Goal: Task Accomplishment & Management: Complete application form

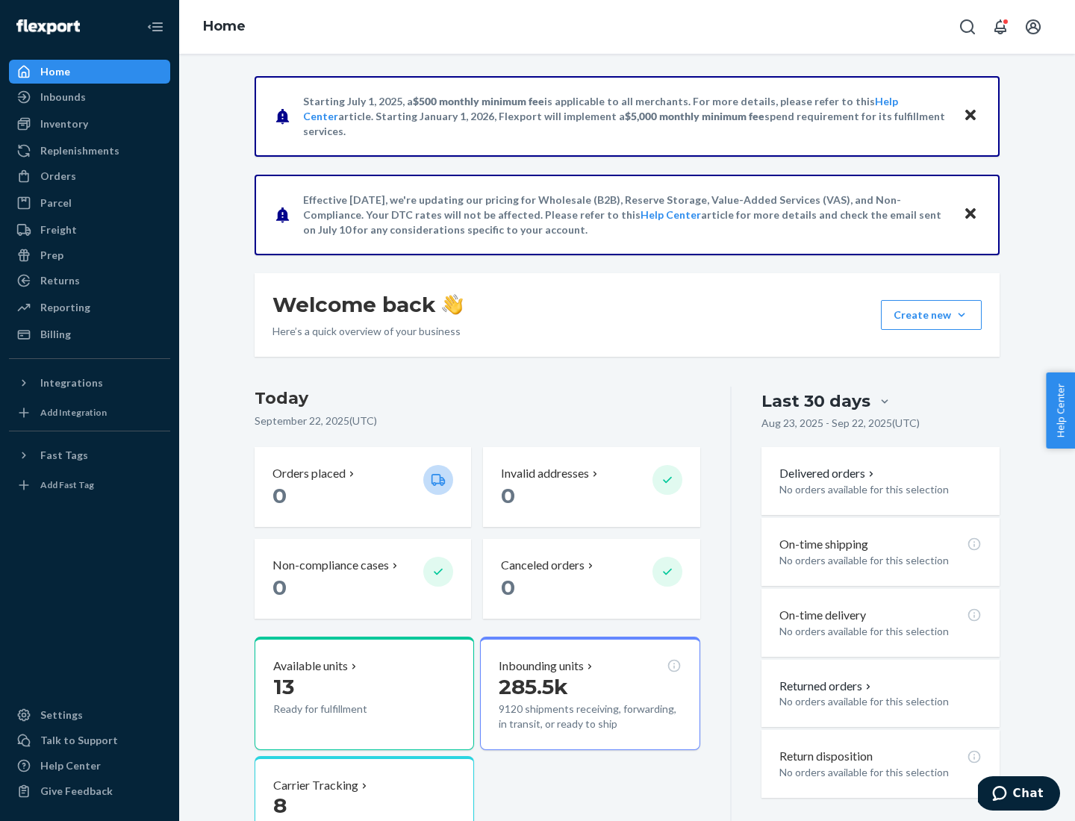
click at [962, 315] on button "Create new Create new inbound Create new order Create new product" at bounding box center [931, 315] width 101 height 30
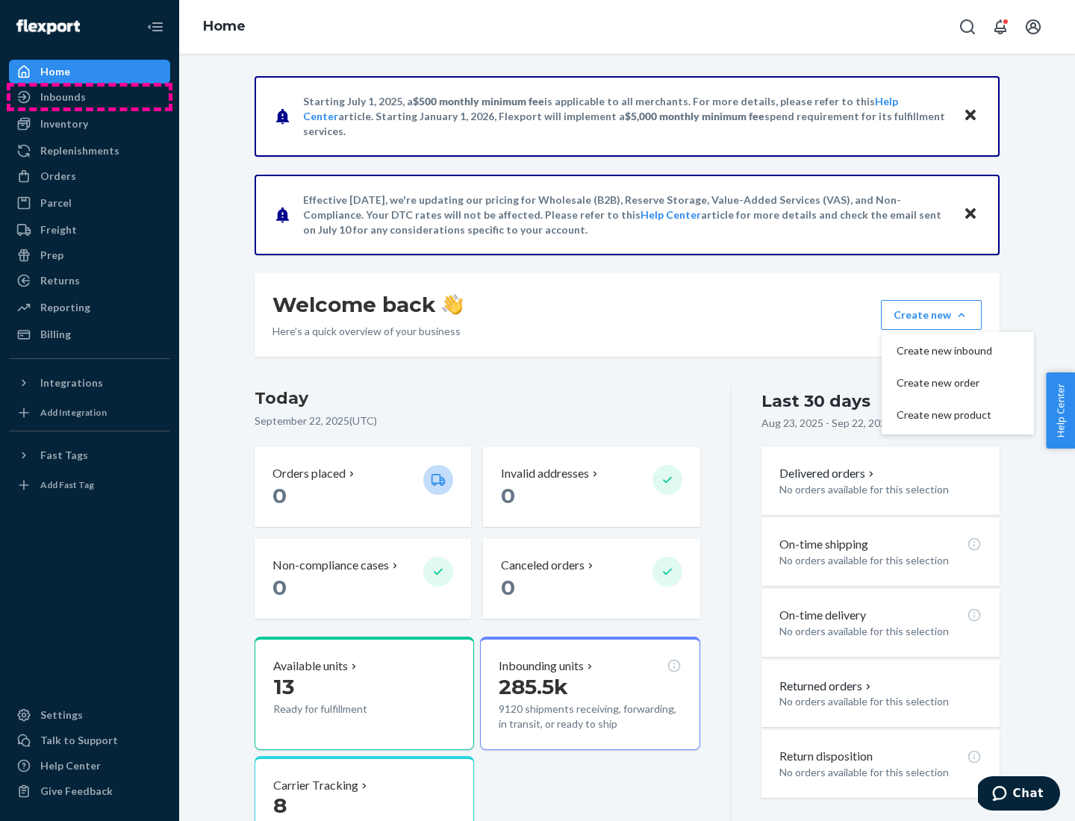
click at [90, 97] on div "Inbounds" at bounding box center [89, 97] width 158 height 21
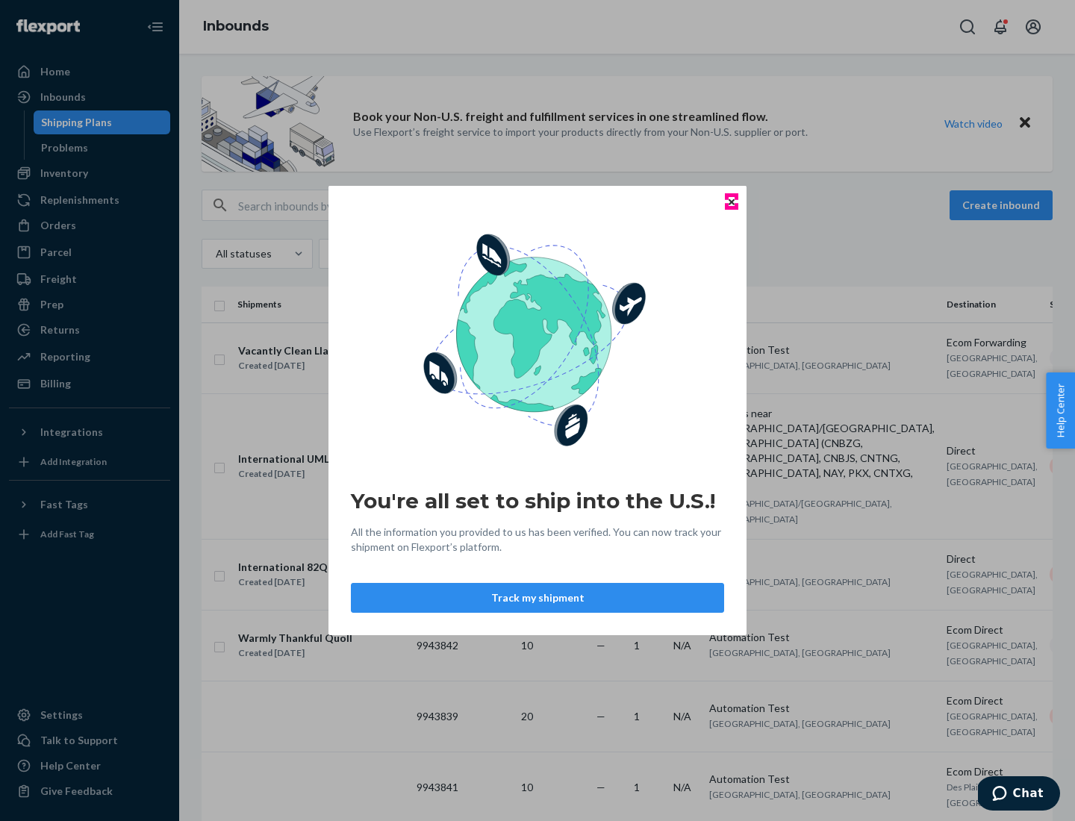
click at [731, 202] on icon "Close" at bounding box center [732, 202] width 6 height 6
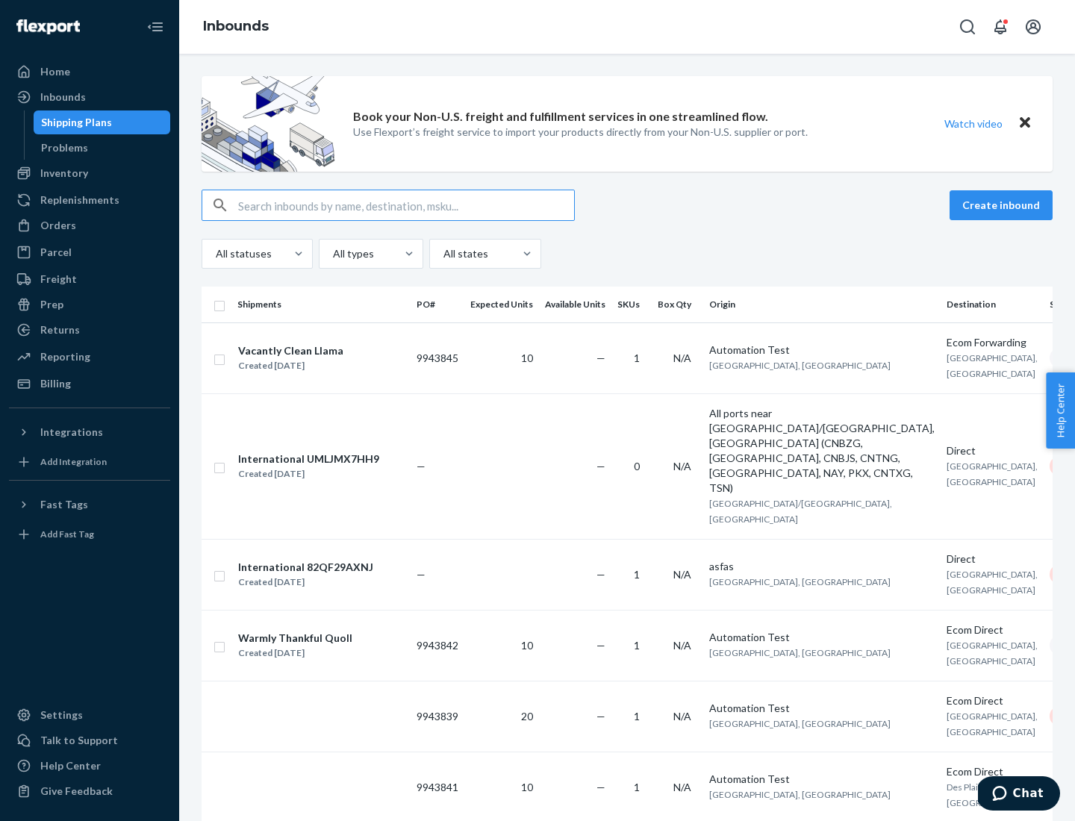
click at [1004, 205] on button "Create inbound" at bounding box center [1001, 205] width 103 height 30
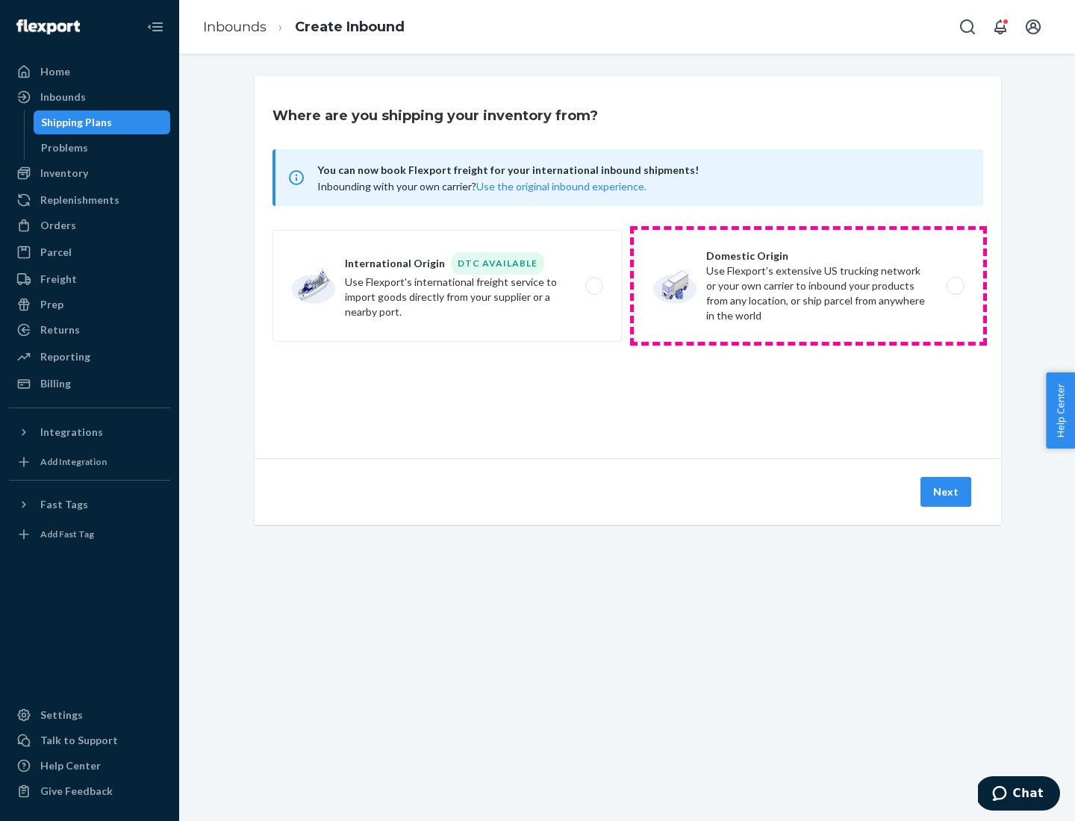
click at [809, 286] on label "Domestic Origin Use Flexport’s extensive US trucking network or your own carrie…" at bounding box center [808, 286] width 349 height 112
click at [955, 286] on input "Domestic Origin Use Flexport’s extensive US trucking network or your own carrie…" at bounding box center [960, 287] width 10 height 10
radio input "true"
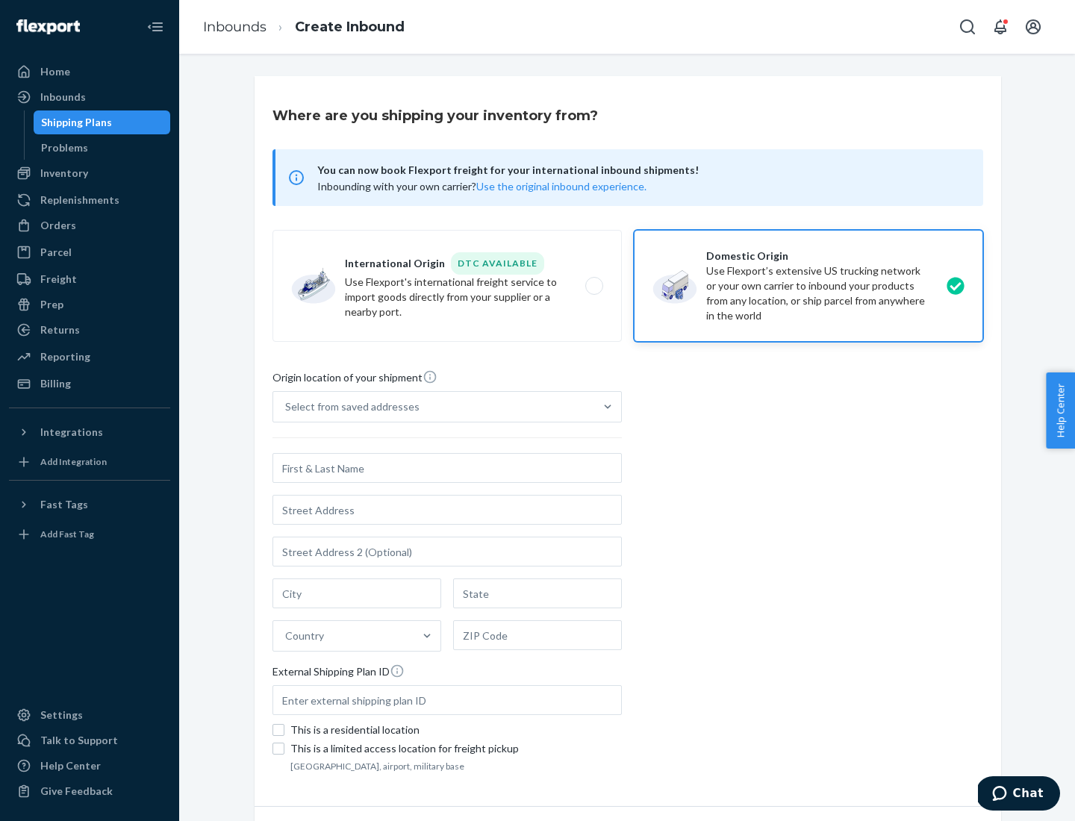
click at [434, 407] on div "Select from saved addresses" at bounding box center [433, 407] width 321 height 30
click at [287, 407] on input "Select from saved addresses" at bounding box center [285, 406] width 1 height 15
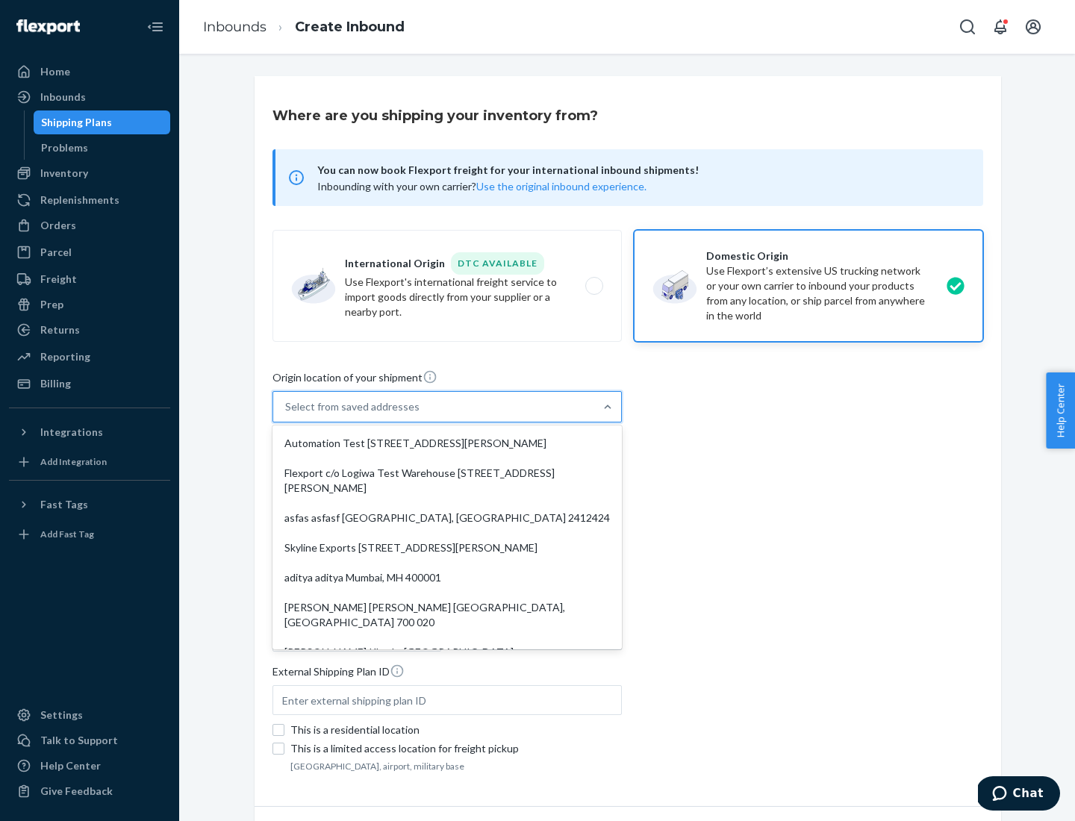
scroll to position [6, 0]
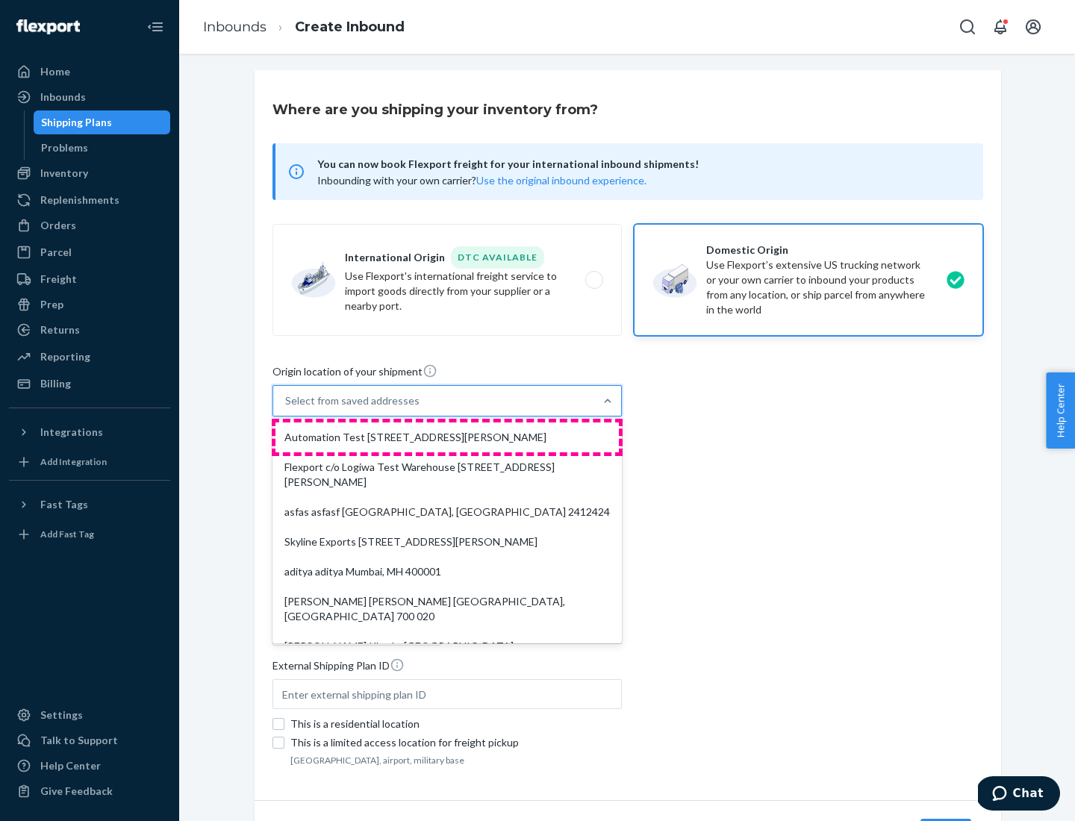
click at [447, 438] on div "Automation Test [STREET_ADDRESS][PERSON_NAME]" at bounding box center [447, 438] width 343 height 30
click at [287, 408] on input "option Automation Test [STREET_ADDRESS][PERSON_NAME]. 9 results available. Use …" at bounding box center [285, 401] width 1 height 15
type input "Automation Test"
type input "9th Floor"
type input "[GEOGRAPHIC_DATA]"
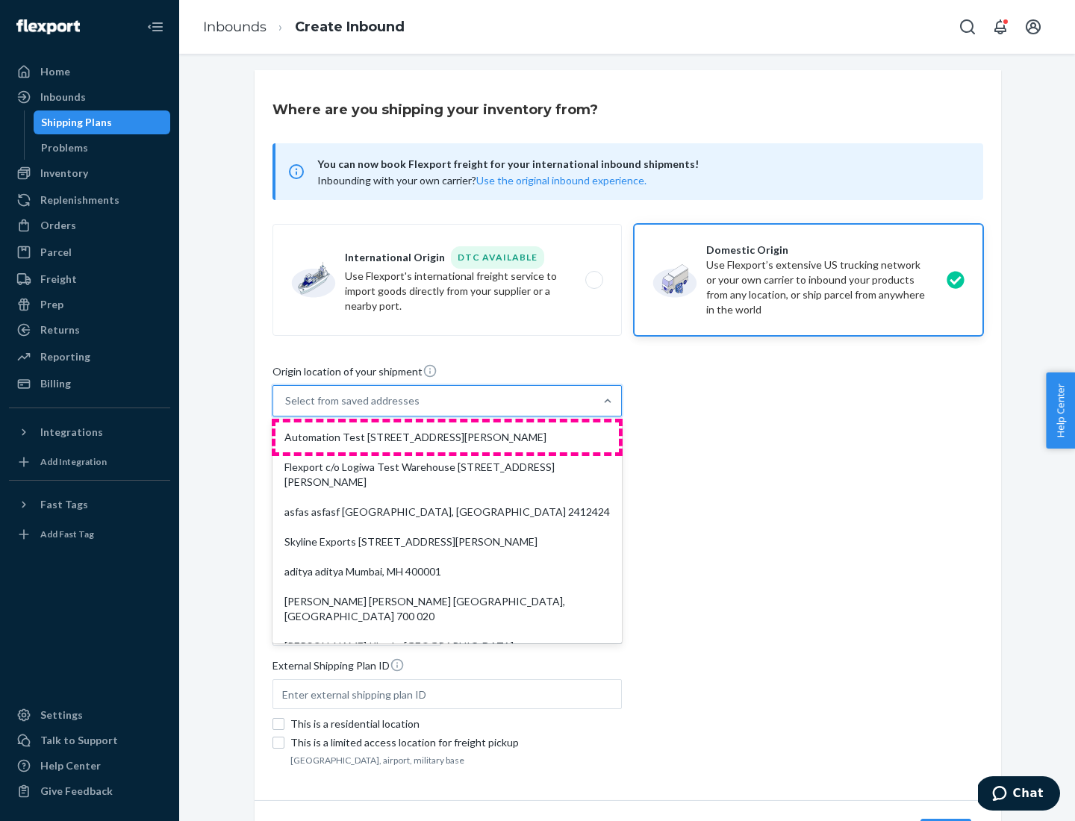
type input "CA"
type input "94104"
type input "[STREET_ADDRESS][PERSON_NAME]"
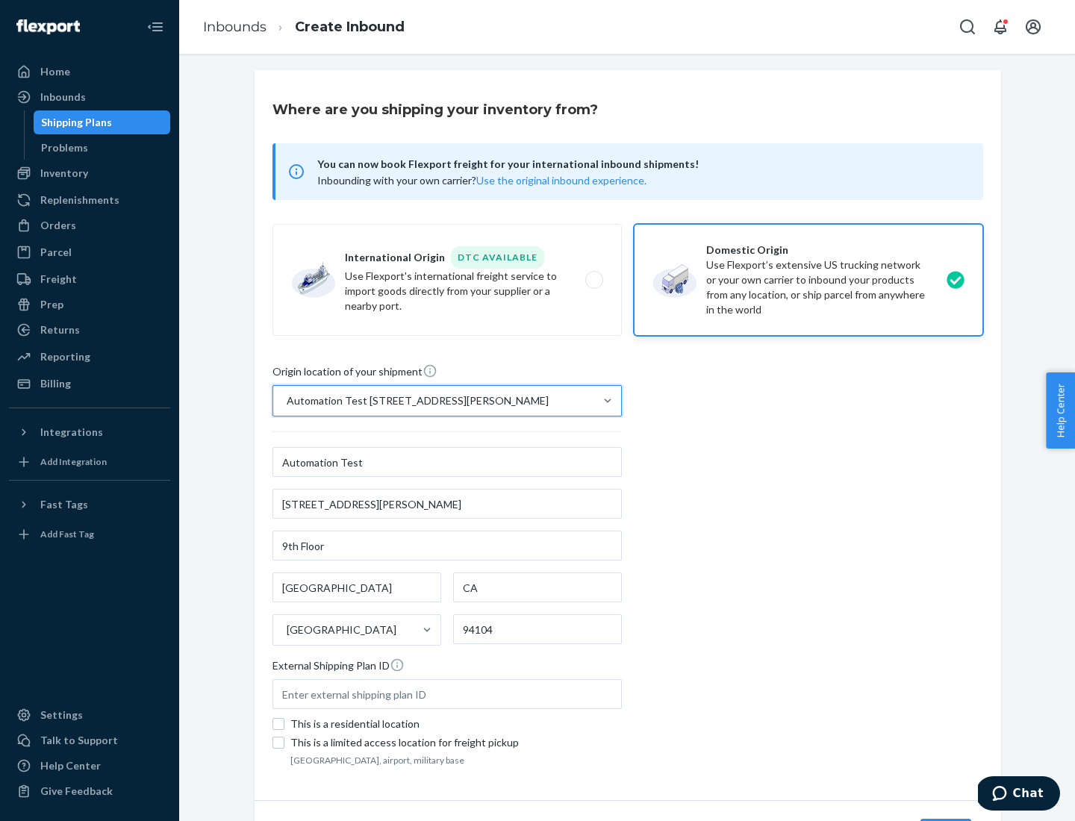
scroll to position [87, 0]
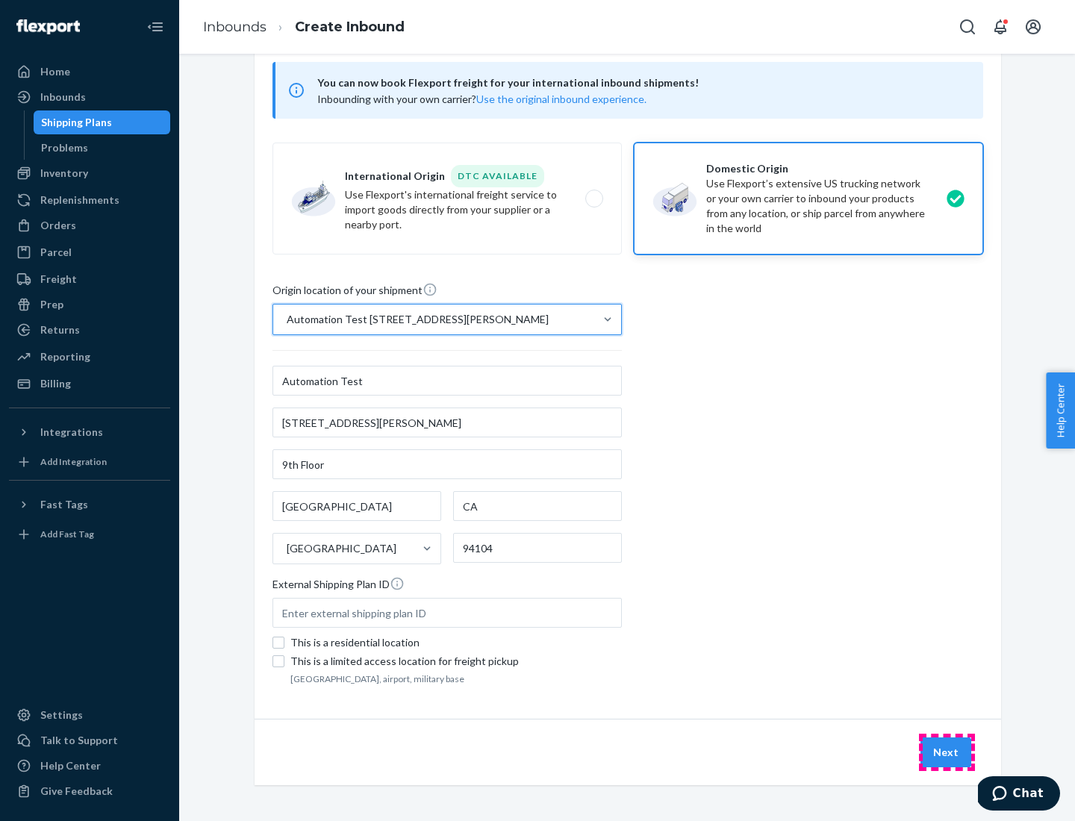
click at [947, 753] on button "Next" at bounding box center [946, 753] width 51 height 30
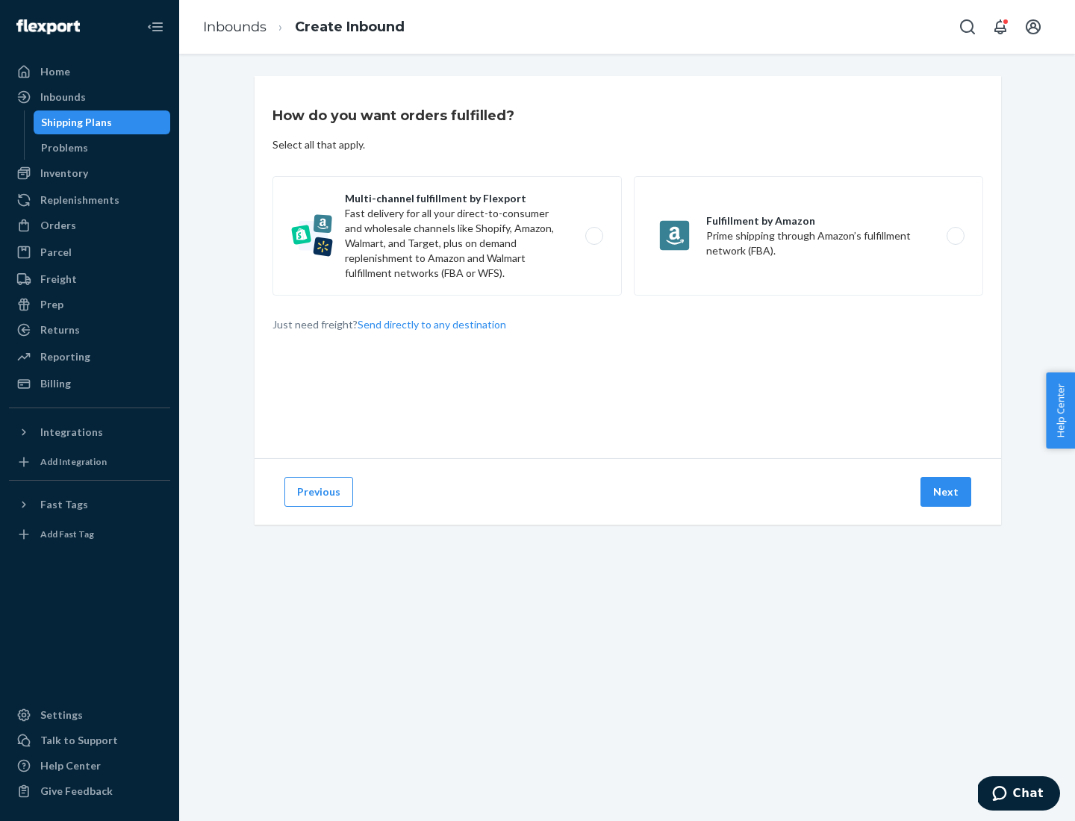
click at [447, 236] on label "Multi-channel fulfillment by Flexport Fast delivery for all your direct-to-cons…" at bounding box center [447, 235] width 349 height 119
click at [594, 236] on input "Multi-channel fulfillment by Flexport Fast delivery for all your direct-to-cons…" at bounding box center [599, 236] width 10 height 10
radio input "true"
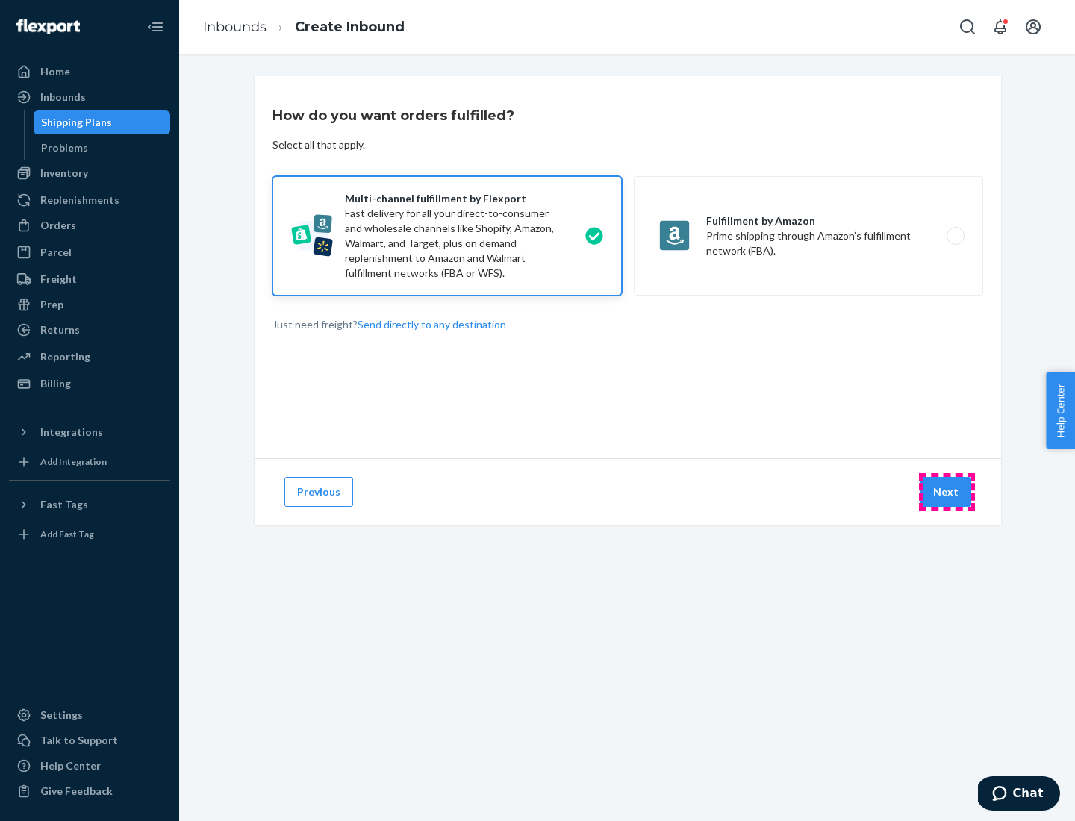
click at [947, 492] on button "Next" at bounding box center [946, 492] width 51 height 30
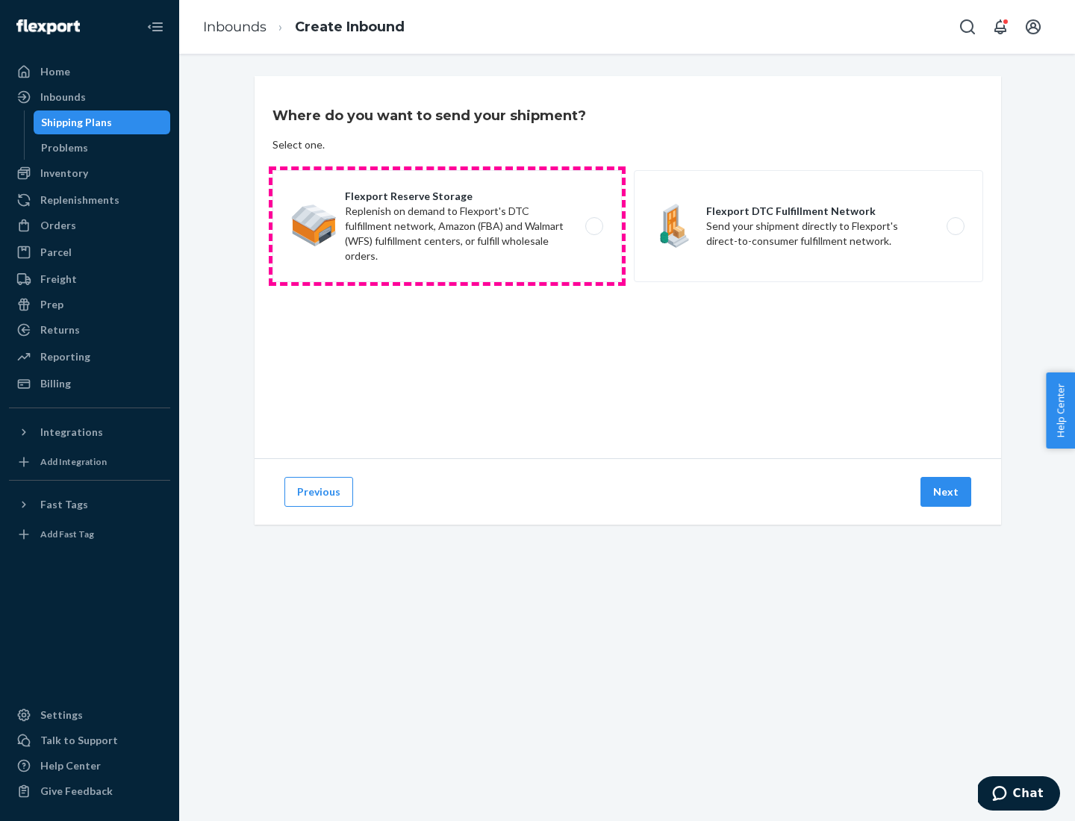
click at [447, 226] on label "Flexport Reserve Storage Replenish on demand to Flexport's DTC fulfillment netw…" at bounding box center [447, 226] width 349 height 112
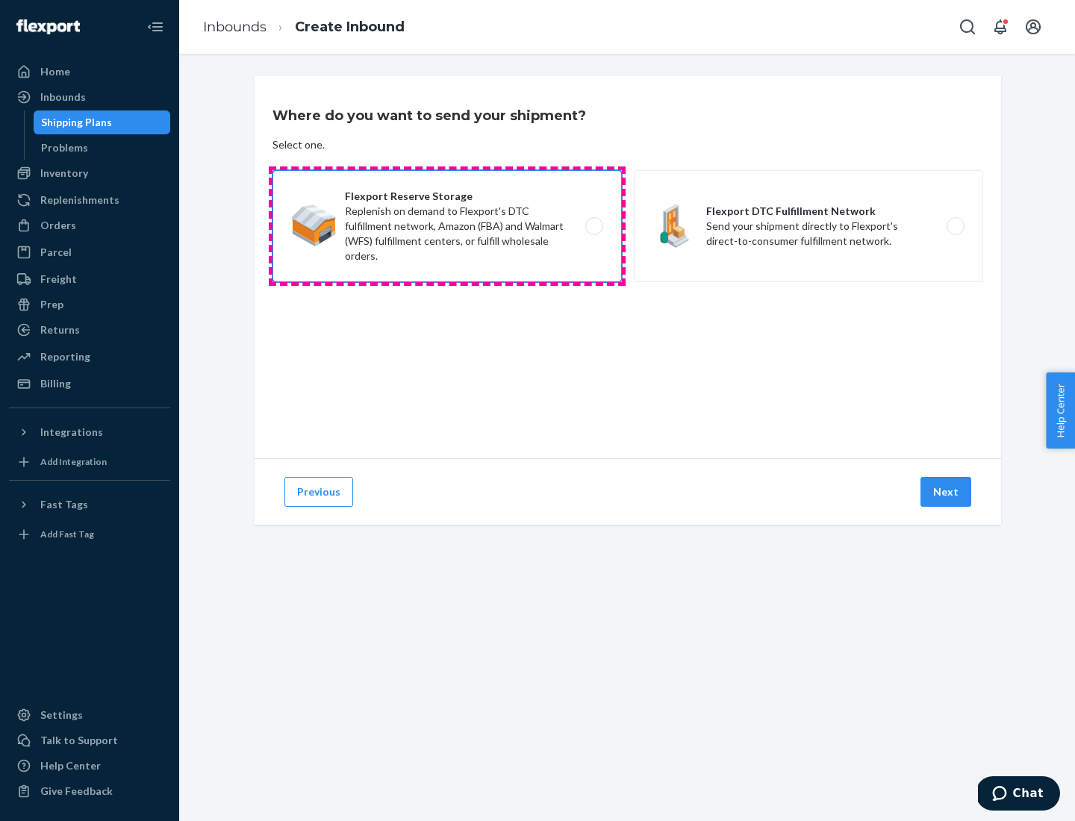
click at [594, 226] on input "Flexport Reserve Storage Replenish on demand to Flexport's DTC fulfillment netw…" at bounding box center [599, 227] width 10 height 10
radio input "true"
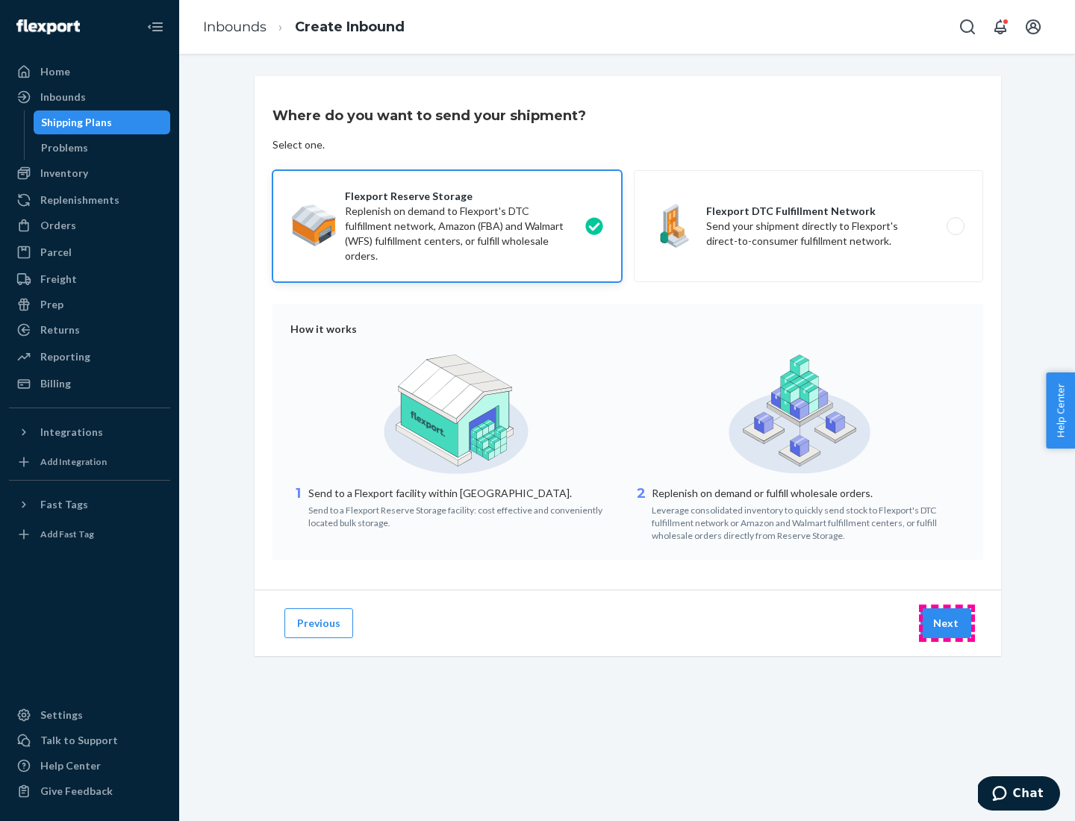
click at [947, 624] on button "Next" at bounding box center [946, 624] width 51 height 30
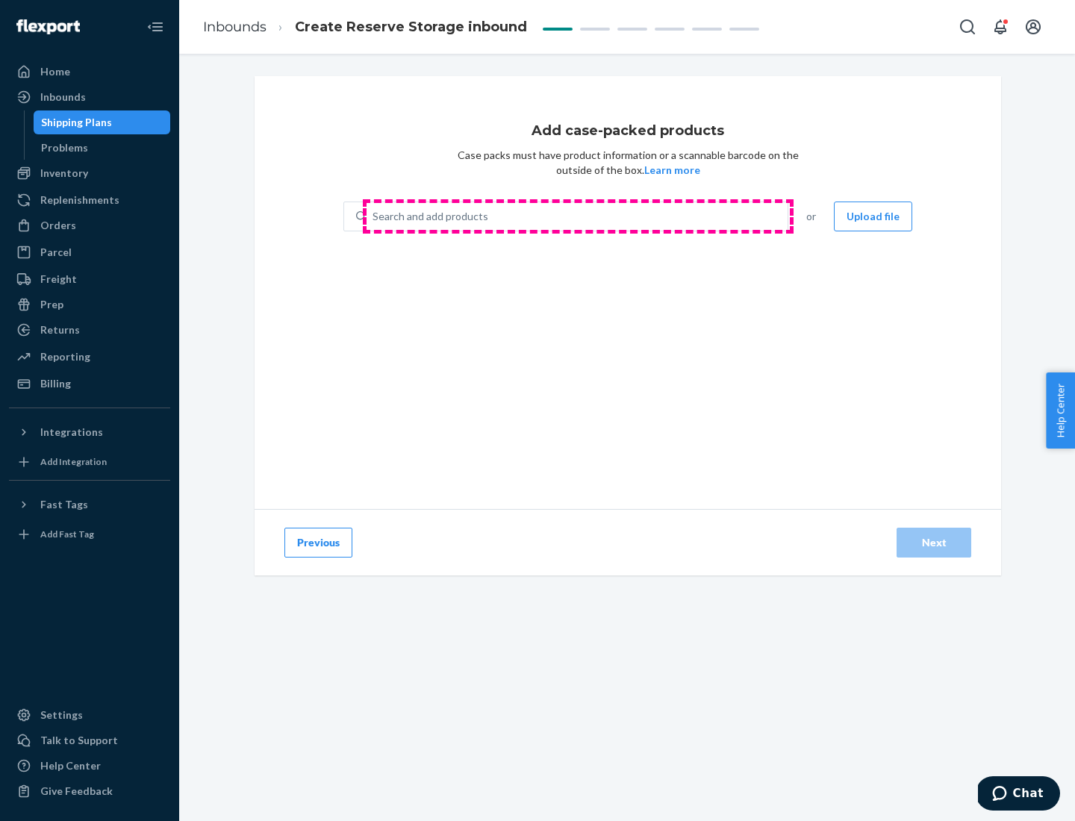
click at [578, 217] on div "Search and add products" at bounding box center [577, 216] width 421 height 27
click at [374, 217] on input "Search and add products" at bounding box center [373, 216] width 1 height 15
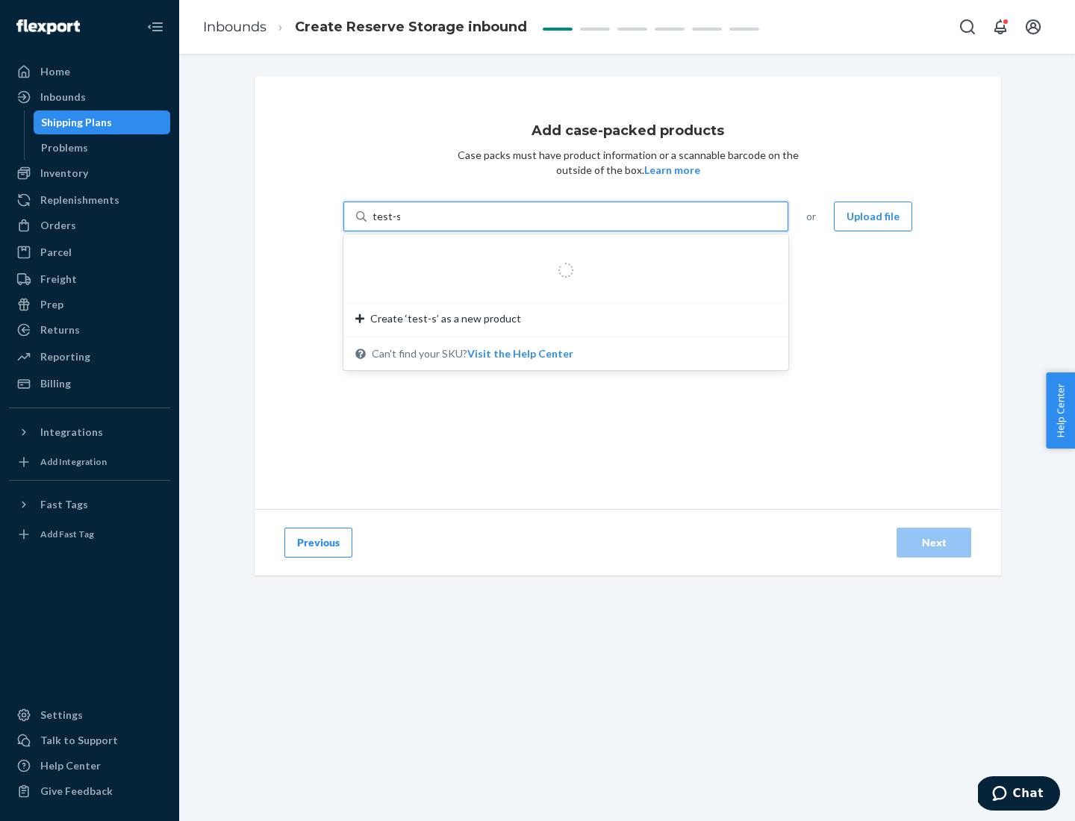
type input "test-syn"
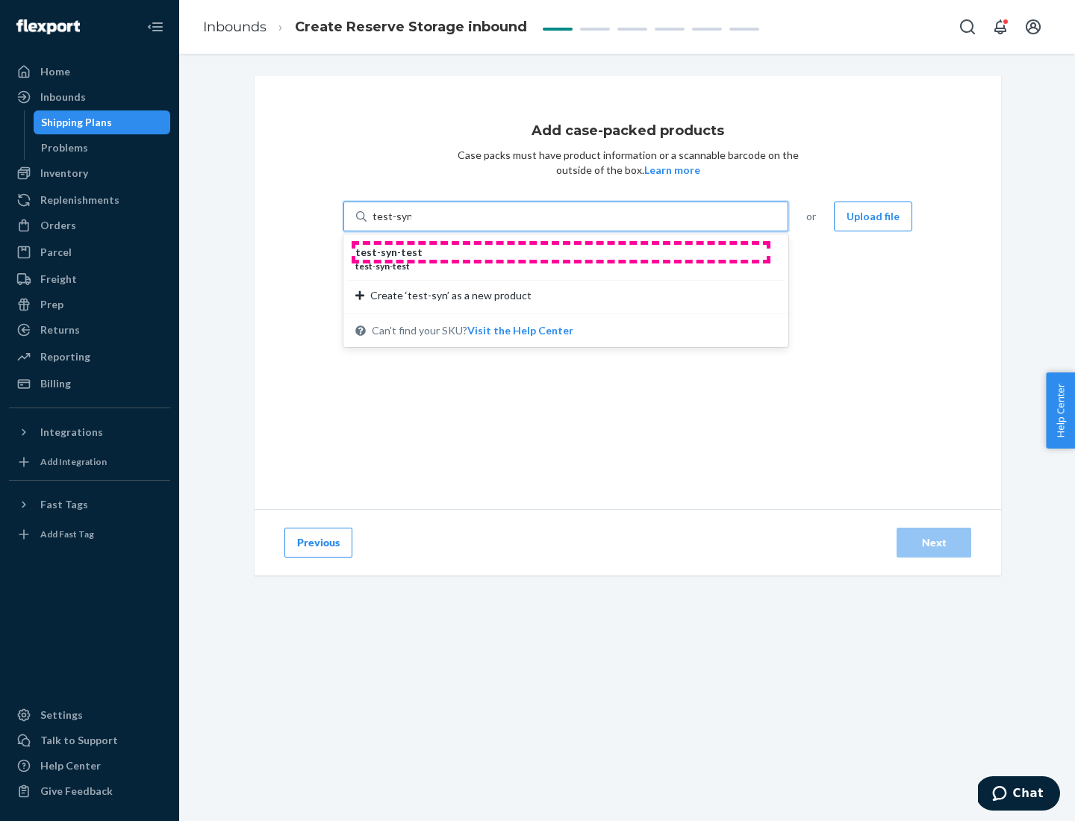
click at [561, 252] on div "test - syn - test" at bounding box center [559, 252] width 409 height 15
click at [411, 224] on input "test-syn" at bounding box center [392, 216] width 39 height 15
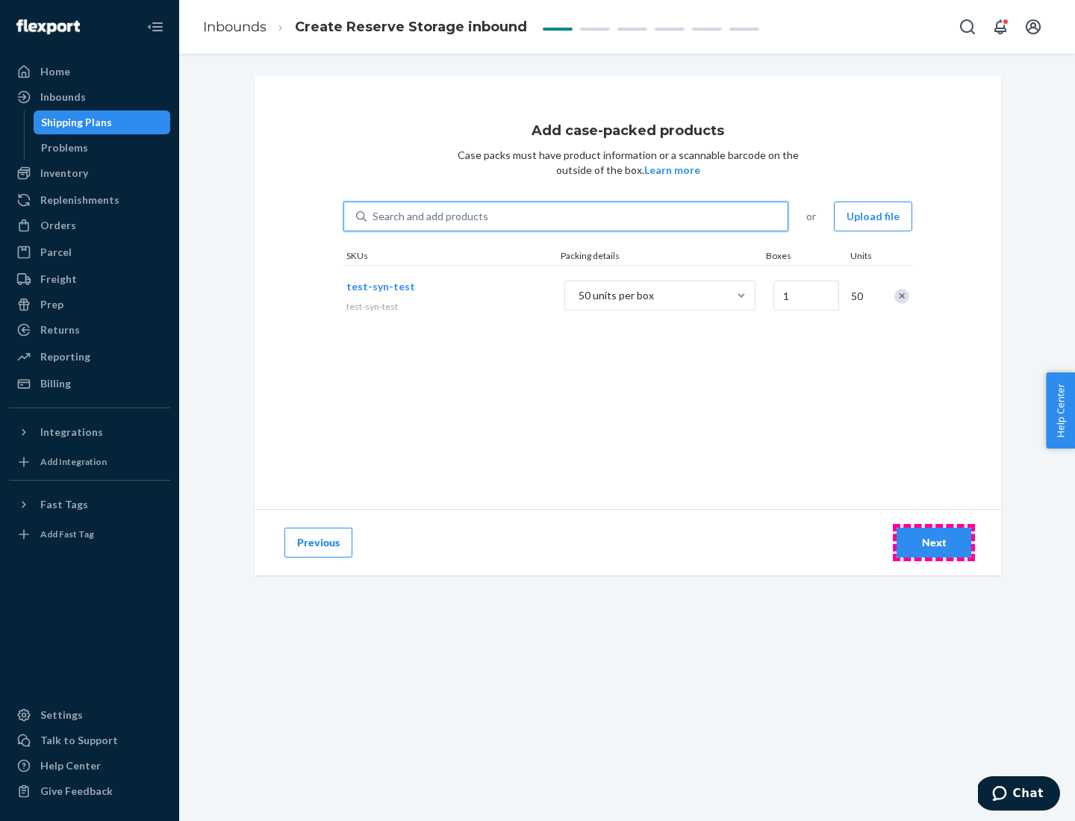
click at [934, 543] on div "Next" at bounding box center [933, 542] width 49 height 15
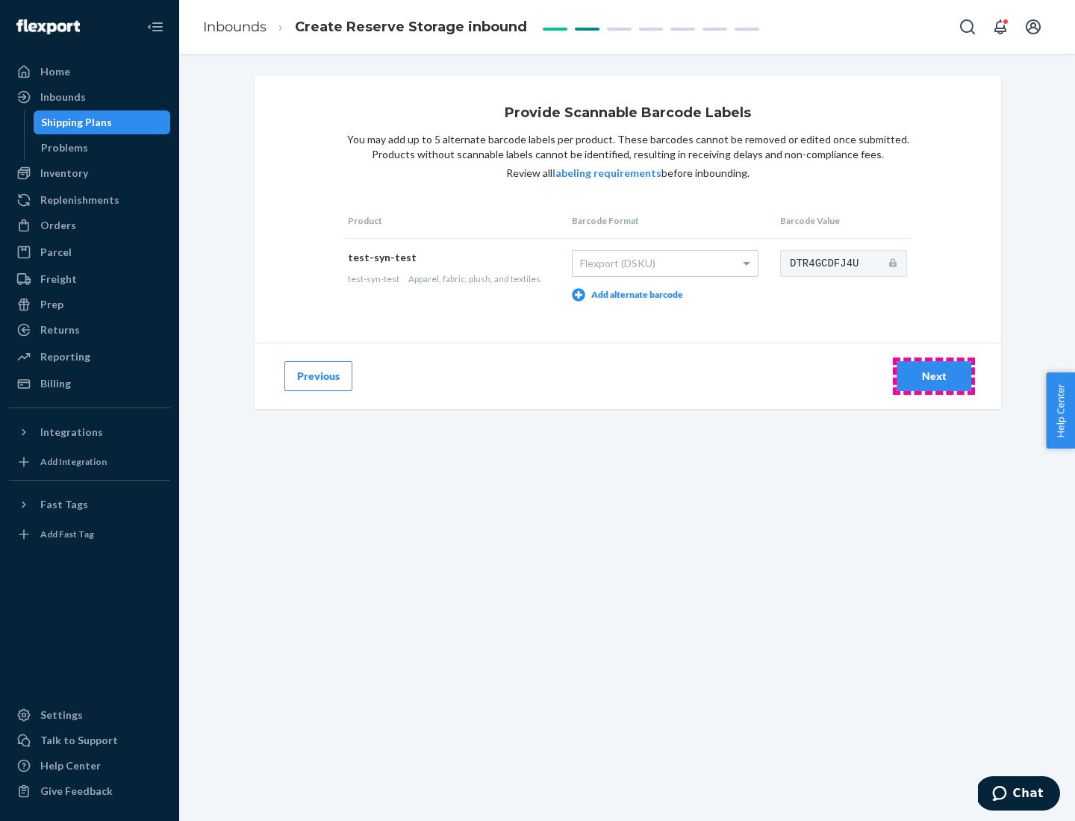
click at [934, 376] on div "Next" at bounding box center [933, 376] width 49 height 15
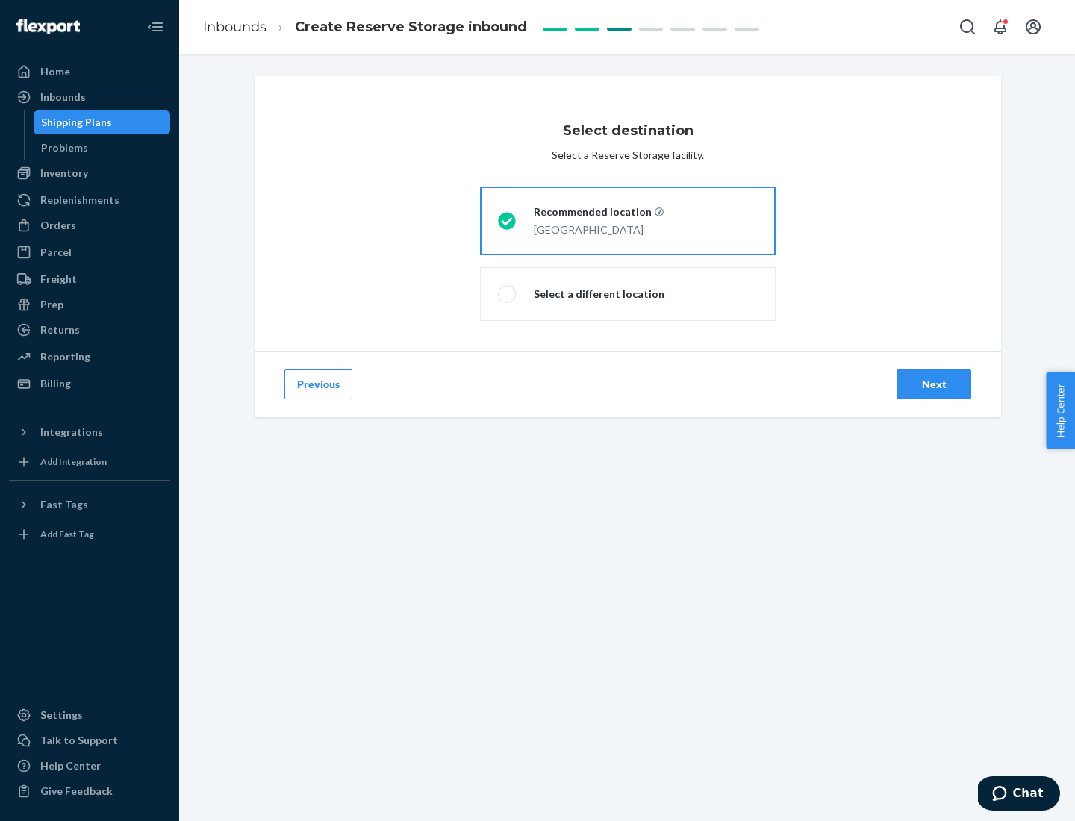
click at [934, 385] on div "Next" at bounding box center [933, 384] width 49 height 15
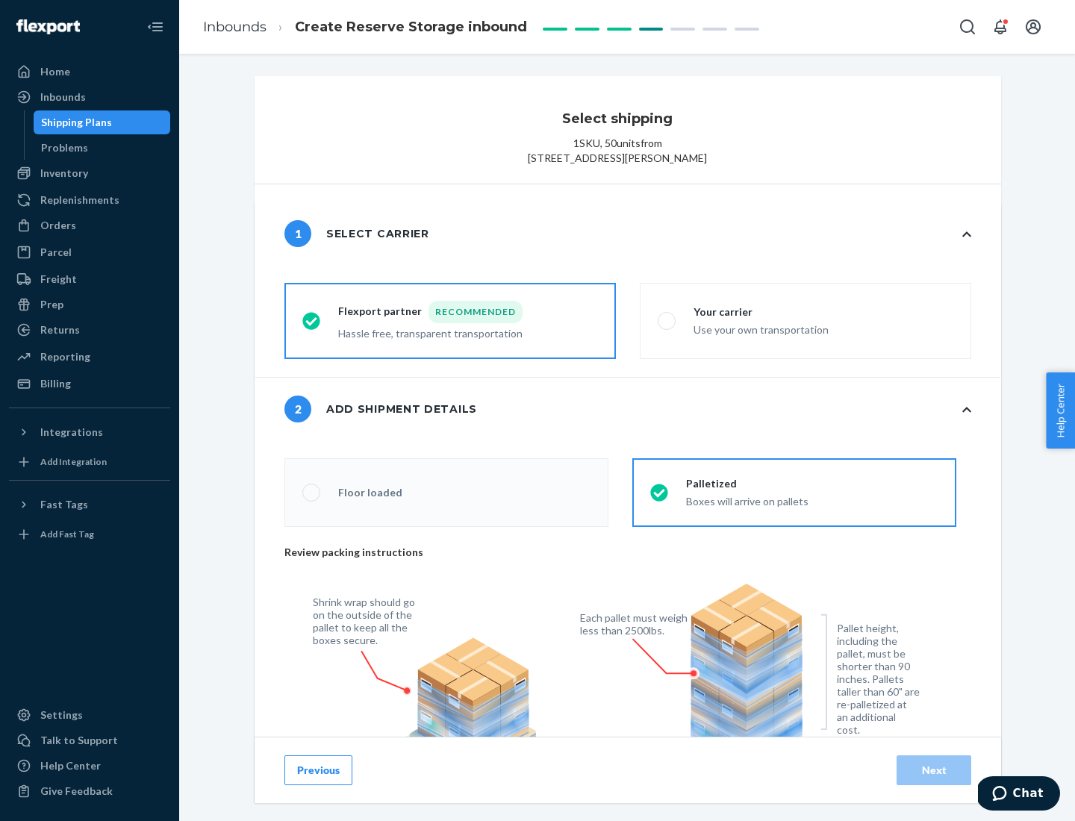
radio input "false"
type input "1"
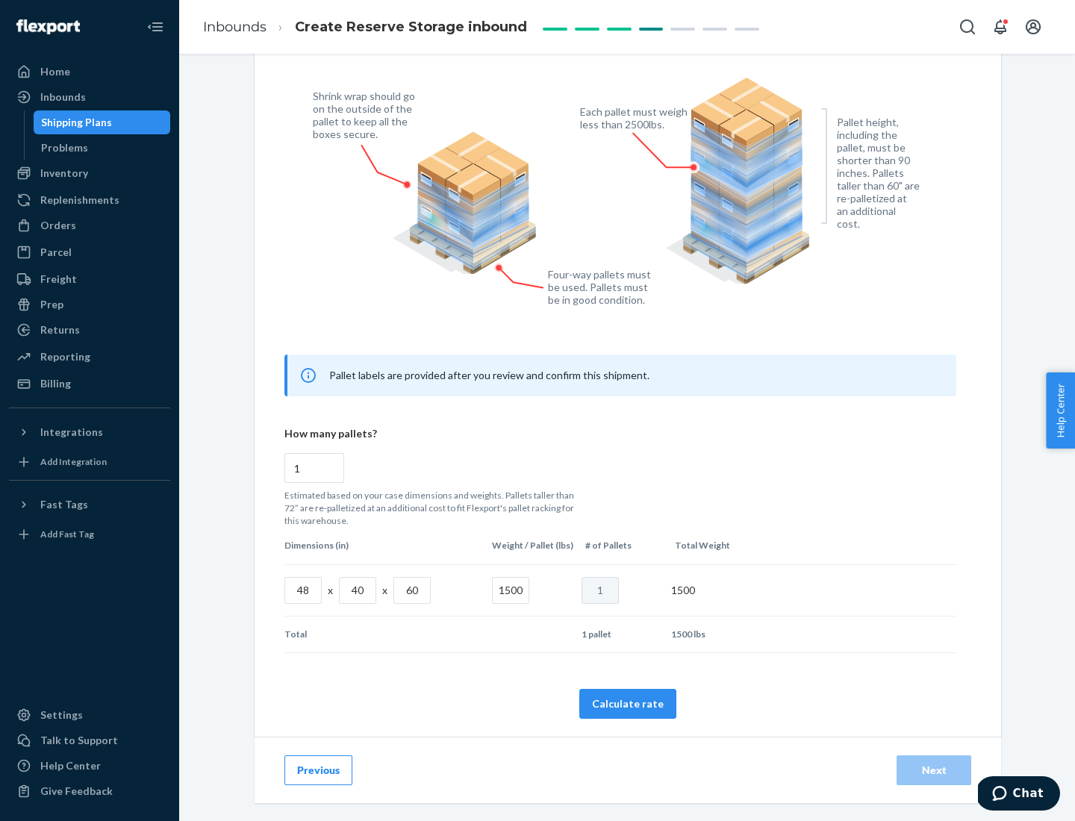
click at [628, 703] on button "Calculate rate" at bounding box center [627, 704] width 97 height 30
radio input "false"
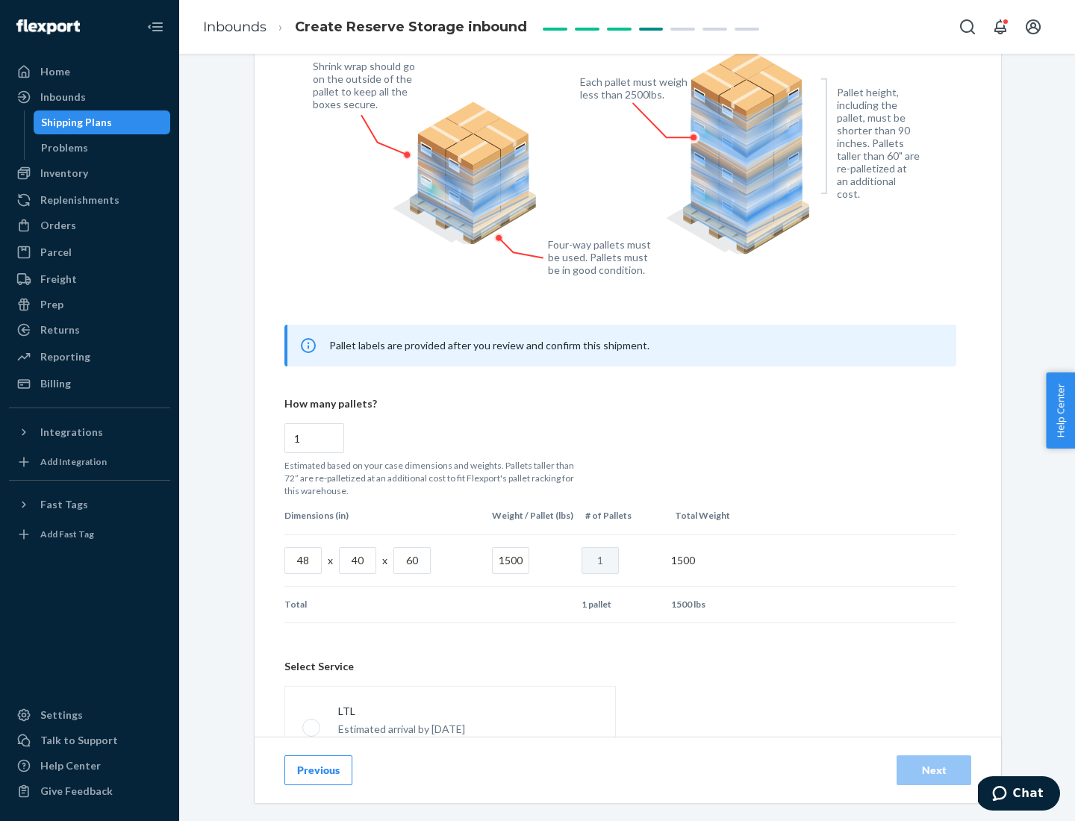
scroll to position [660, 0]
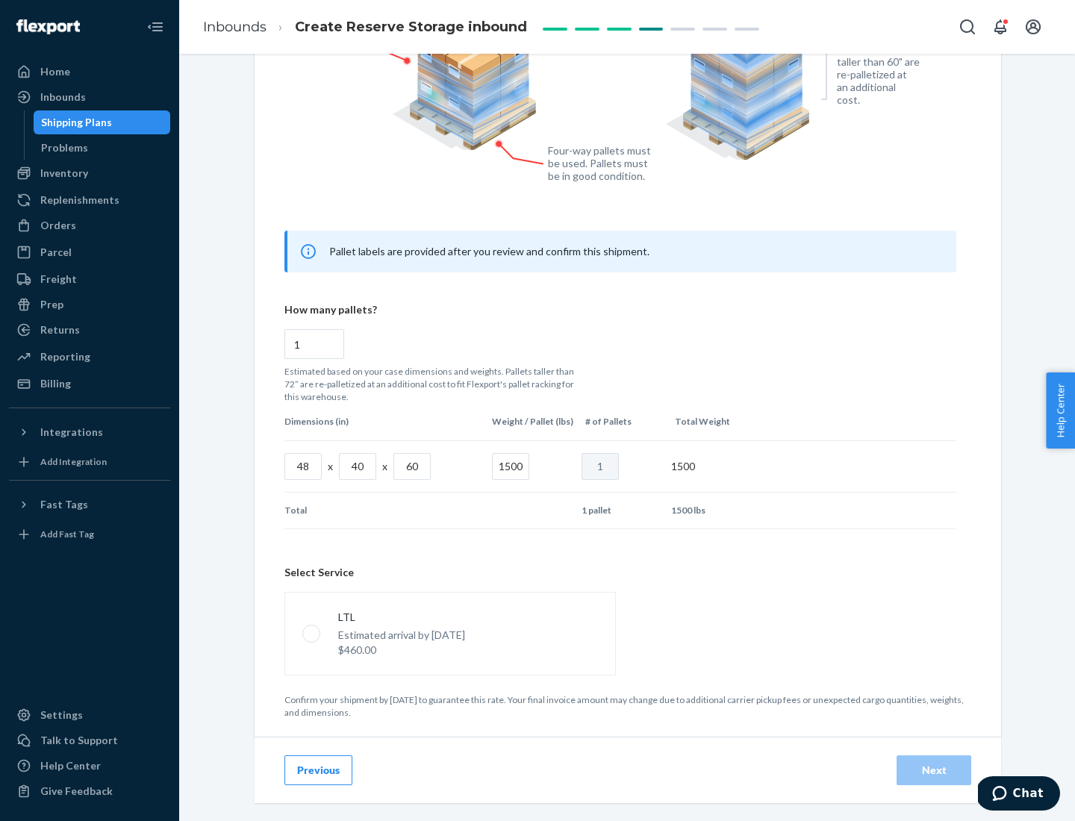
click at [450, 633] on p "Estimated arrival by [DATE]" at bounding box center [401, 635] width 127 height 15
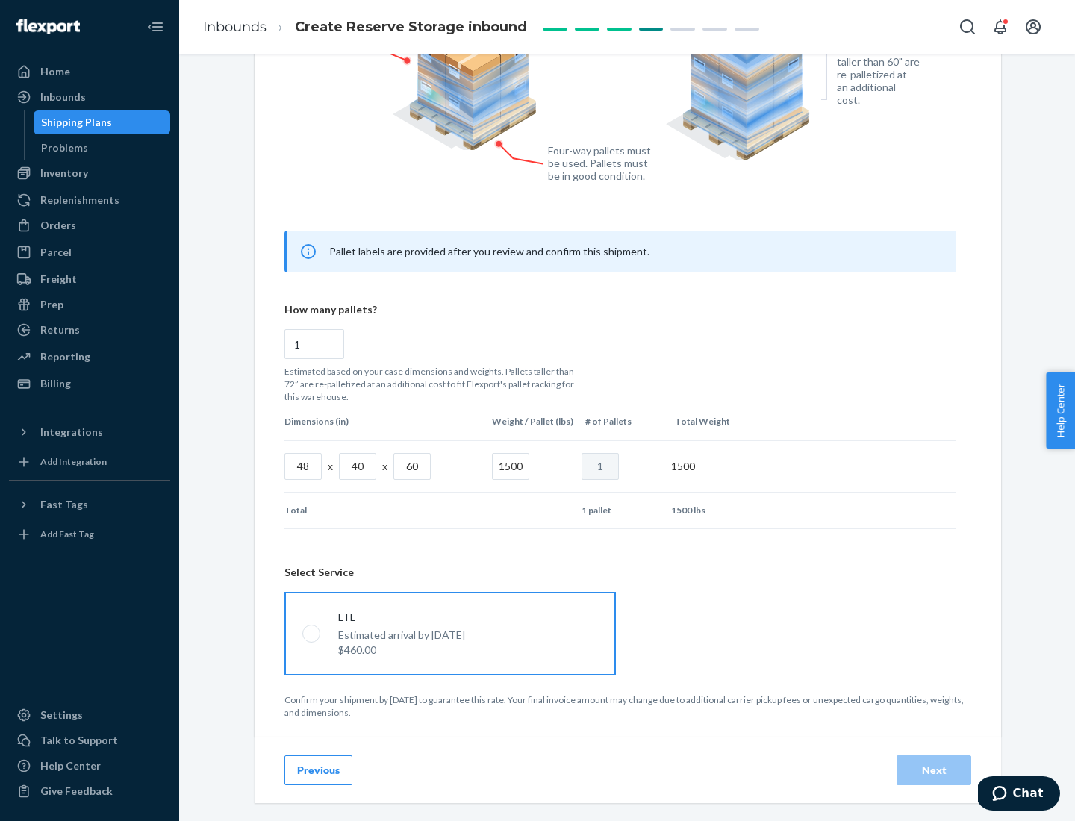
click at [312, 633] on input "LTL Estimated arrival by [DATE] $460.00" at bounding box center [307, 634] width 10 height 10
radio input "true"
radio input "false"
click at [934, 770] on div "Next" at bounding box center [933, 770] width 49 height 15
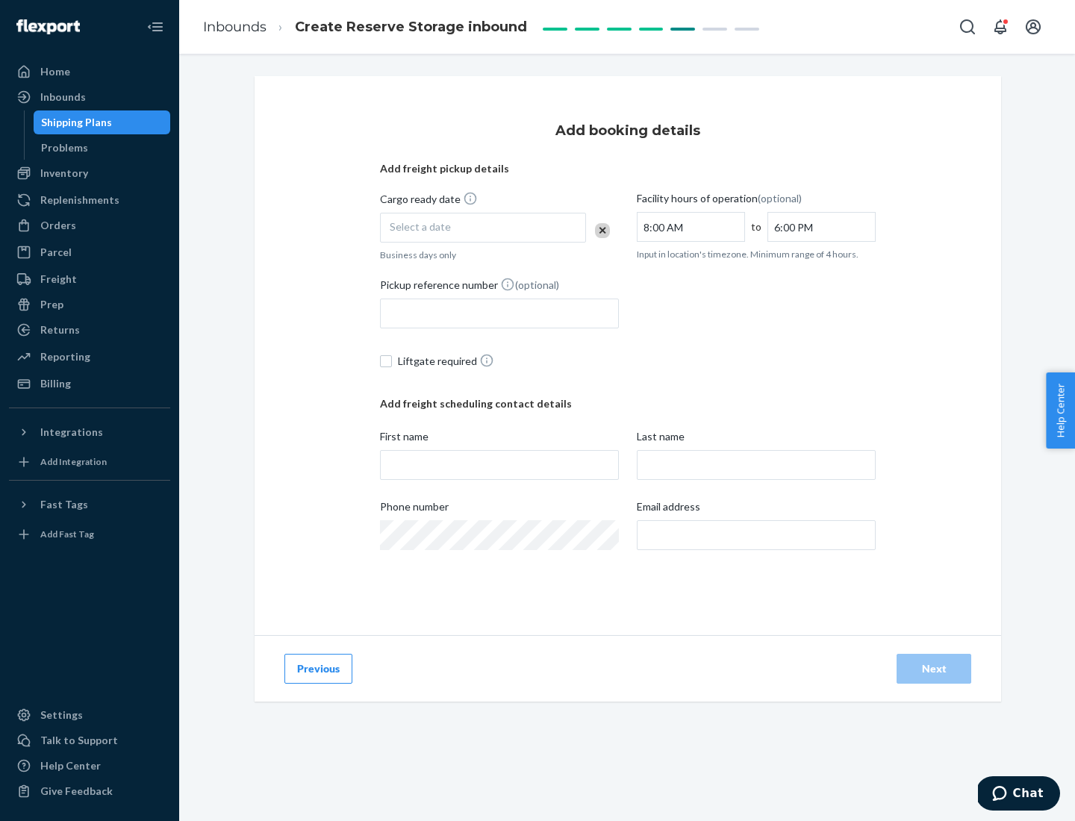
click at [483, 228] on div "Select a date" at bounding box center [483, 228] width 206 height 30
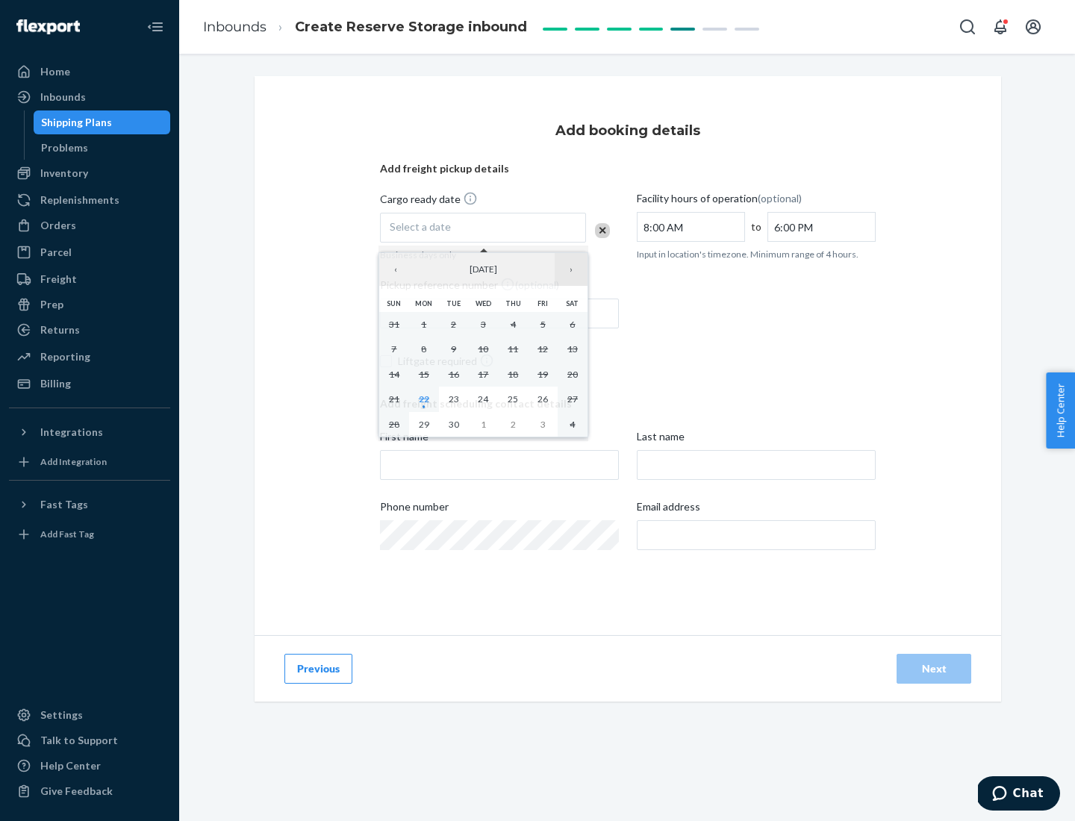
click at [571, 270] on button "›" at bounding box center [571, 269] width 33 height 33
click at [513, 399] on abbr "23" at bounding box center [513, 399] width 10 height 11
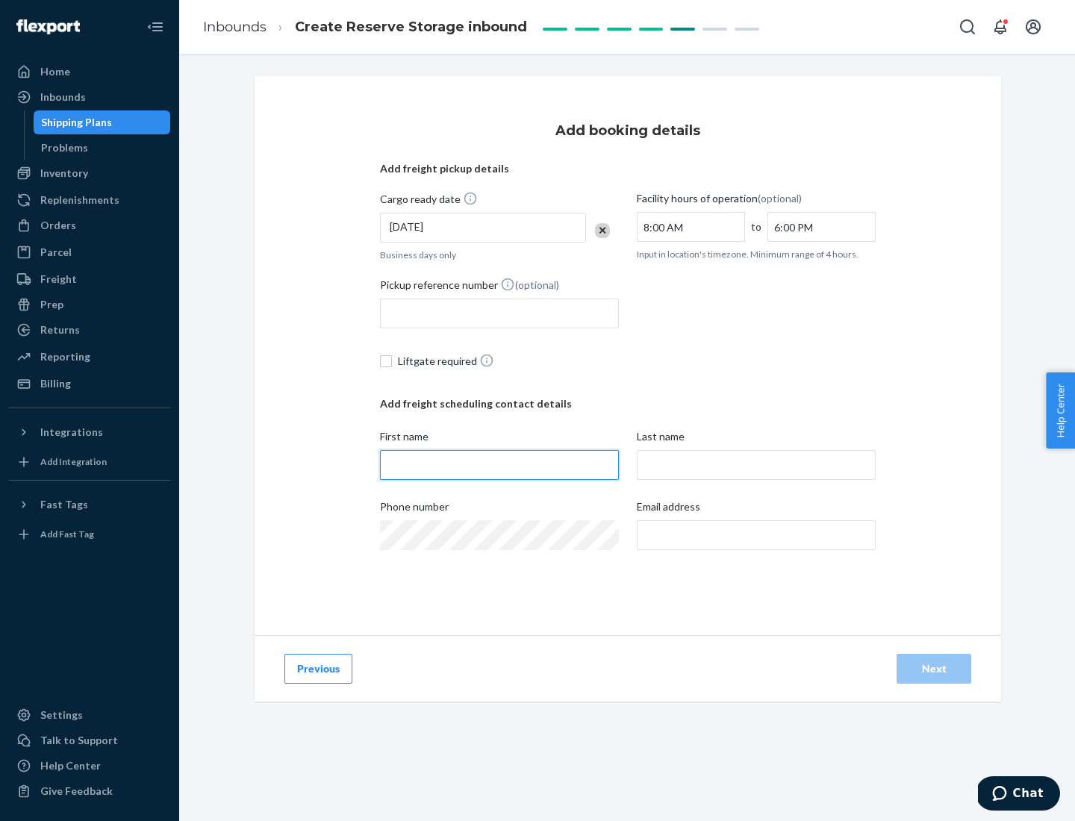
click at [500, 465] on input "First name" at bounding box center [499, 465] width 239 height 30
type input "[PERSON_NAME]"
click at [756, 465] on input "Last name" at bounding box center [756, 465] width 239 height 30
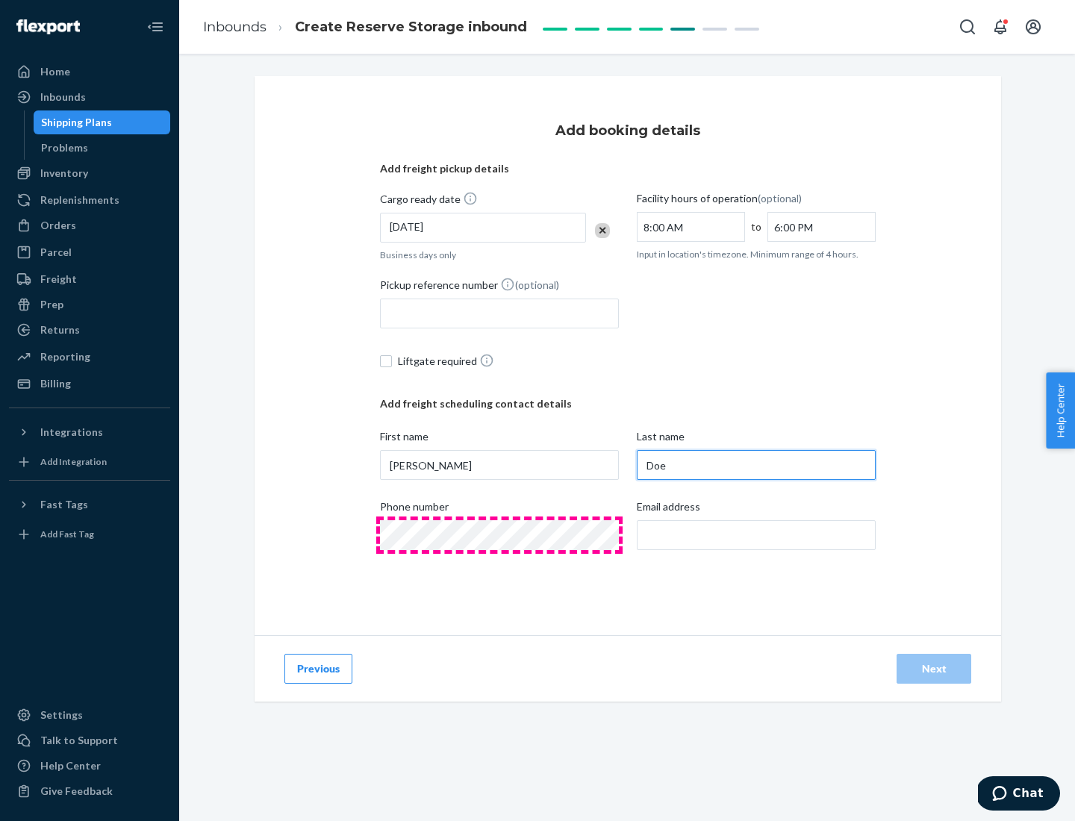
type input "Doe"
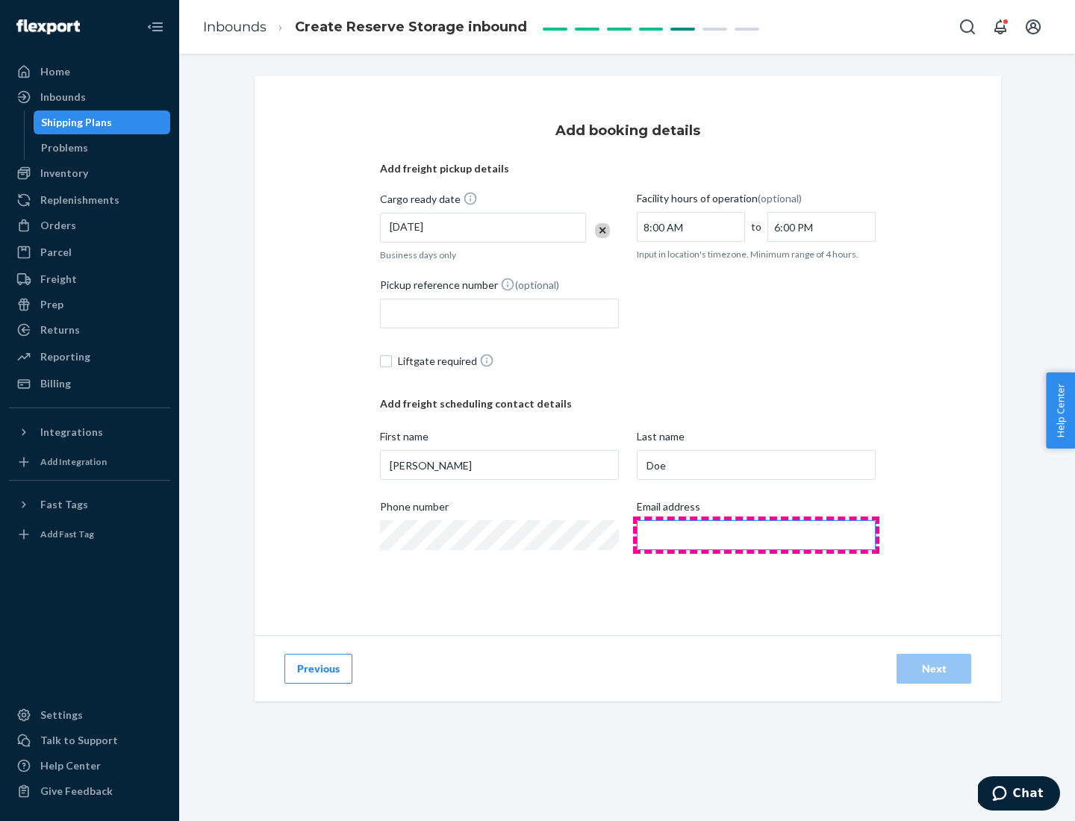
click at [756, 535] on input "Email address" at bounding box center [756, 535] width 239 height 30
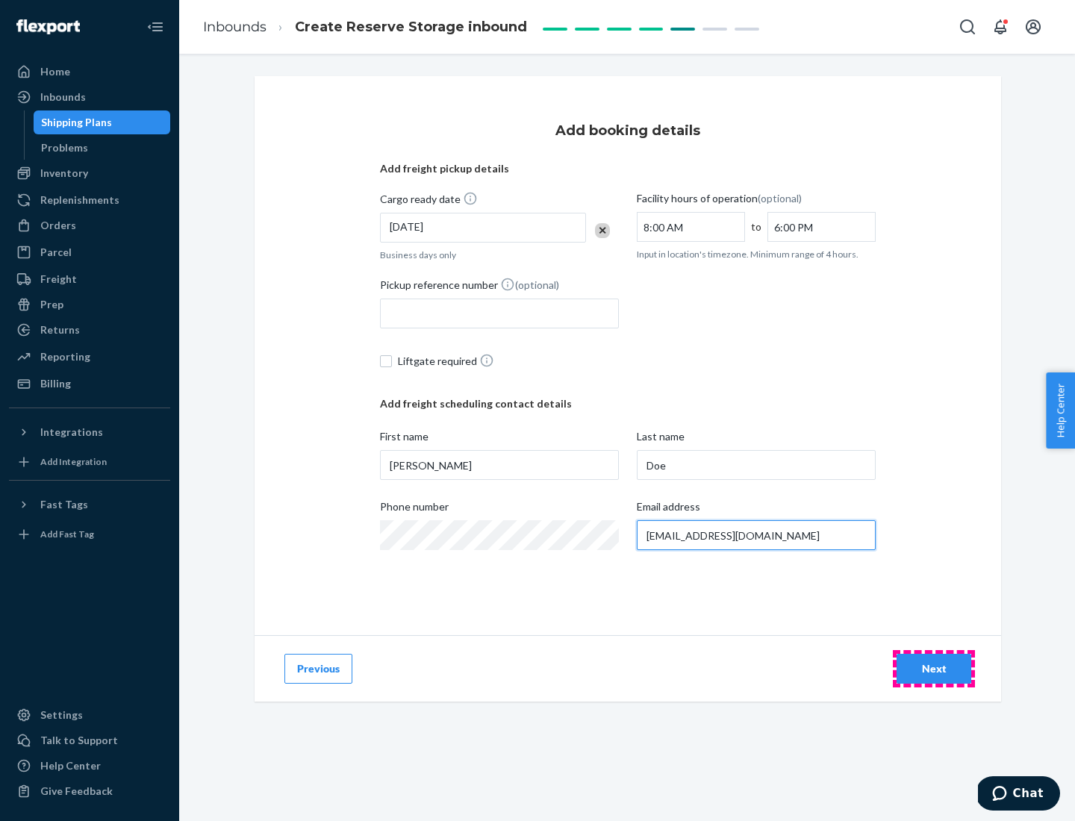
type input "[EMAIL_ADDRESS][DOMAIN_NAME]"
click at [934, 669] on div "Next" at bounding box center [933, 669] width 49 height 15
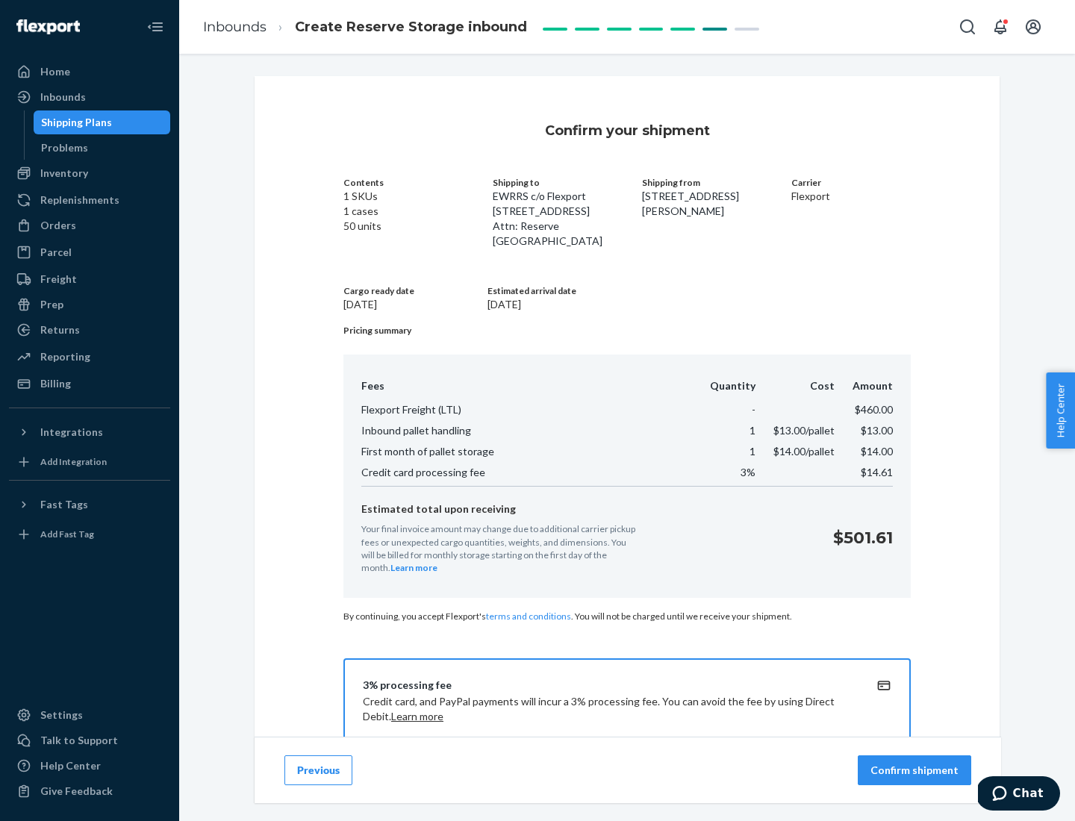
scroll to position [215, 0]
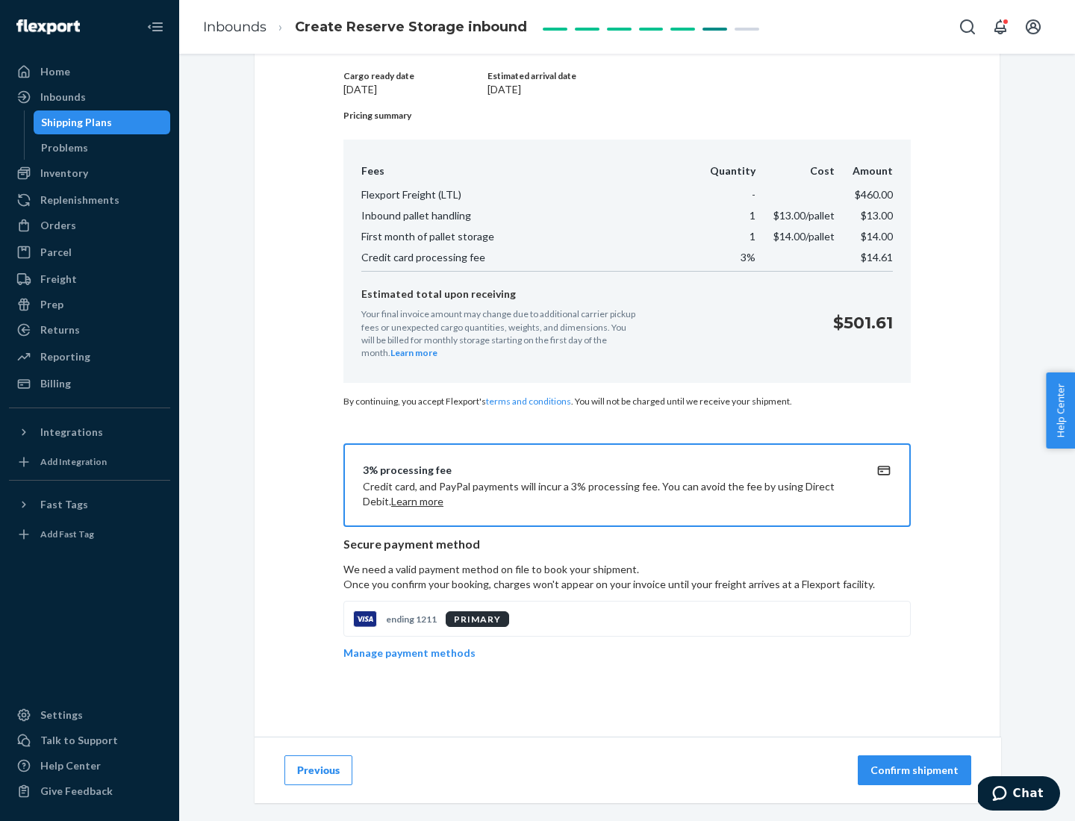
click at [916, 771] on p "Confirm shipment" at bounding box center [915, 770] width 88 height 15
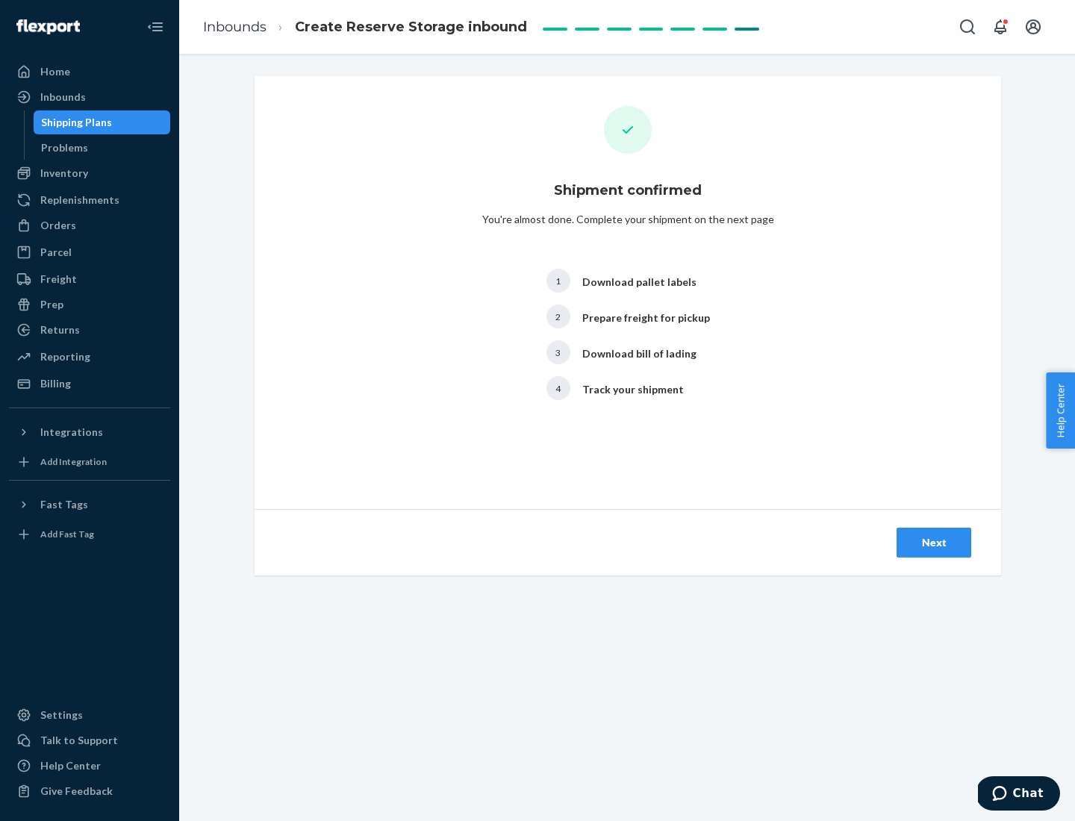
click at [934, 543] on div "Next" at bounding box center [933, 542] width 49 height 15
